Goal: Information Seeking & Learning: Learn about a topic

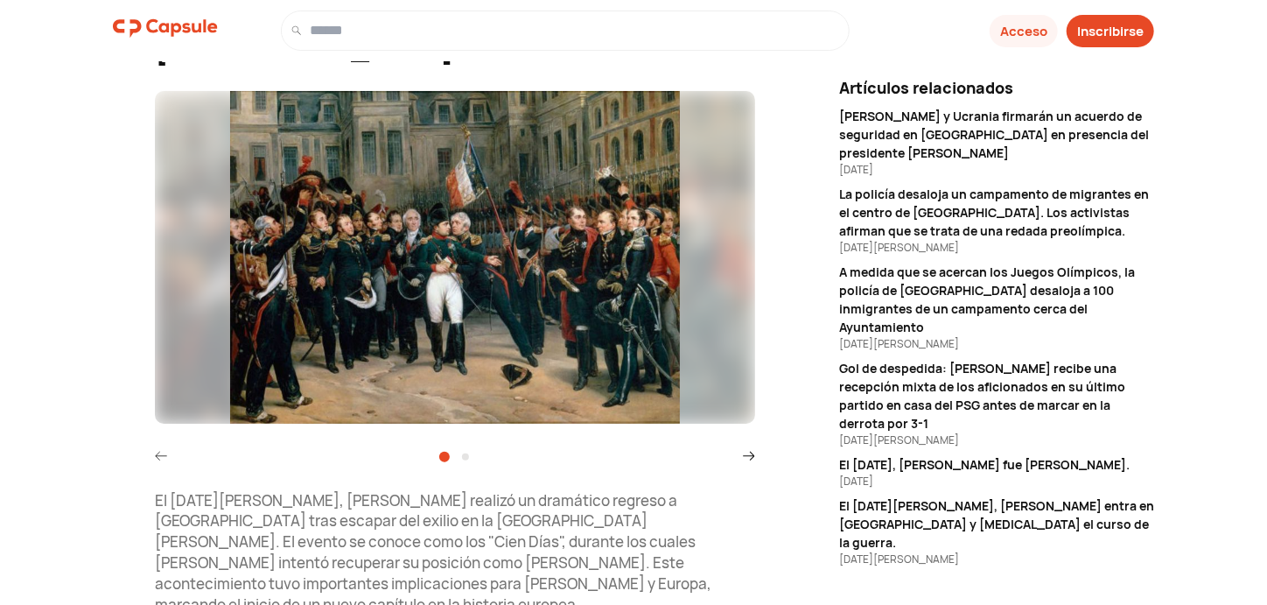
scroll to position [183, 0]
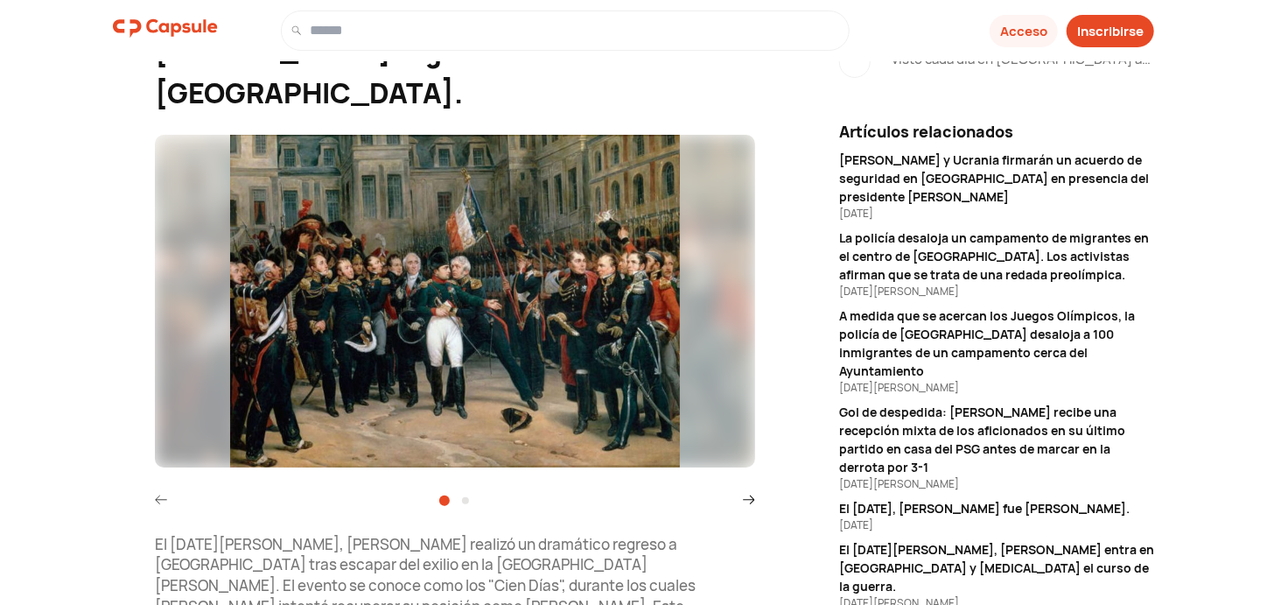
click at [743, 493] on icon at bounding box center [749, 499] width 12 height 12
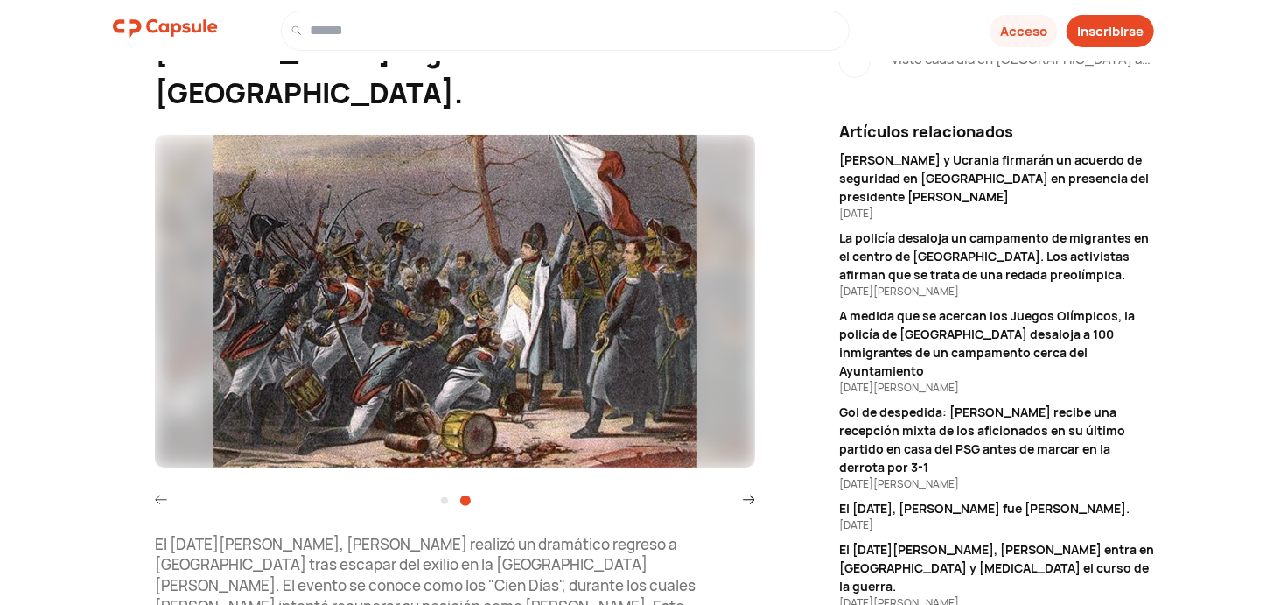
click at [166, 493] on icon at bounding box center [161, 499] width 12 height 12
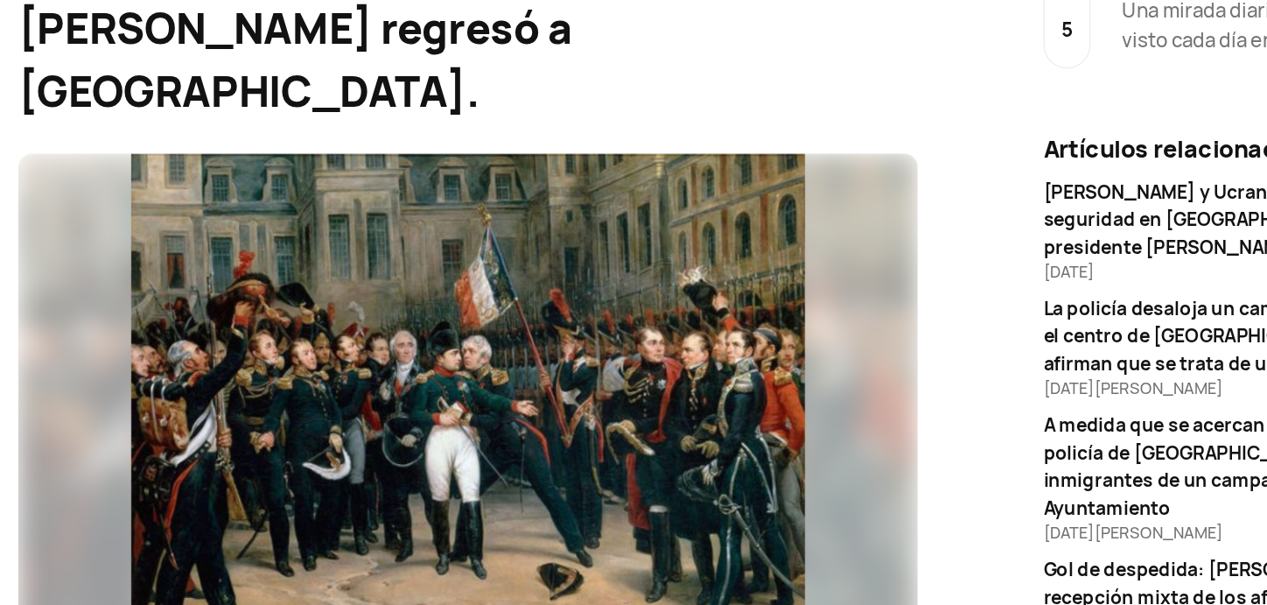
scroll to position [145, 0]
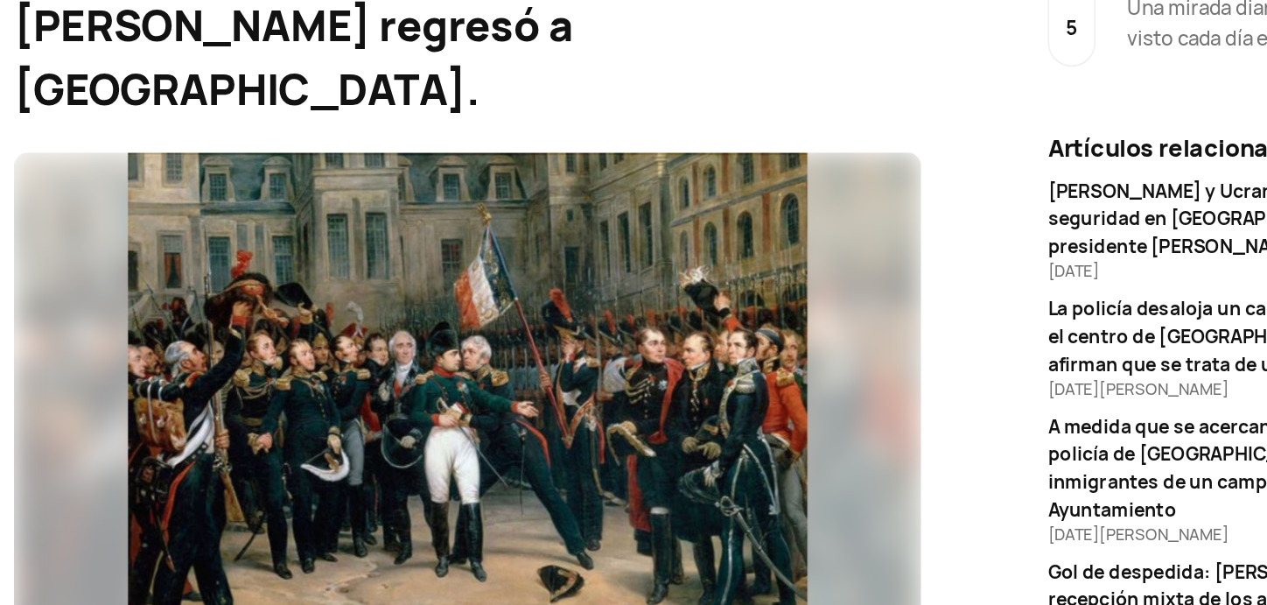
click at [532, 274] on img at bounding box center [455, 338] width 600 height 332
